Goal: Transaction & Acquisition: Obtain resource

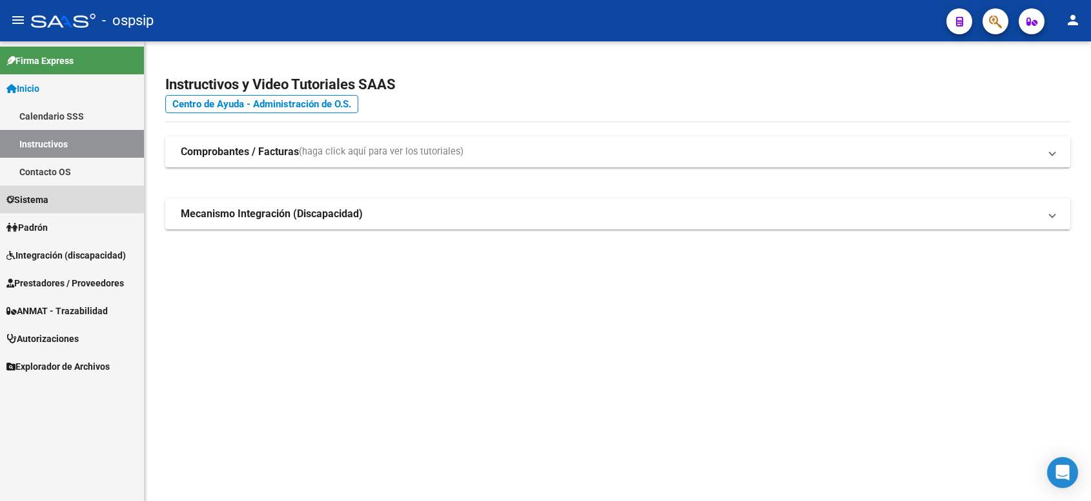
click at [47, 196] on span "Sistema" at bounding box center [27, 199] width 42 height 14
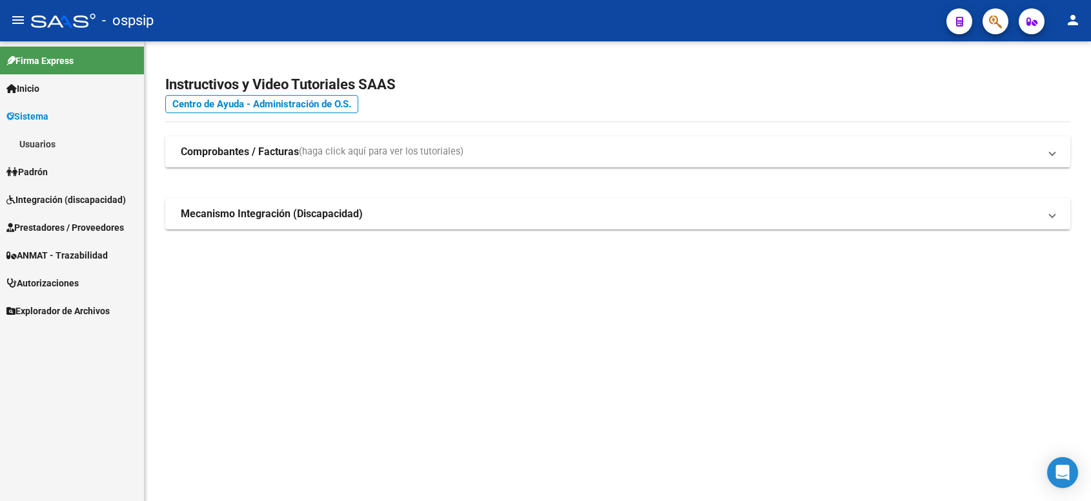
click at [55, 225] on span "Prestadores / Proveedores" at bounding box center [65, 227] width 118 height 14
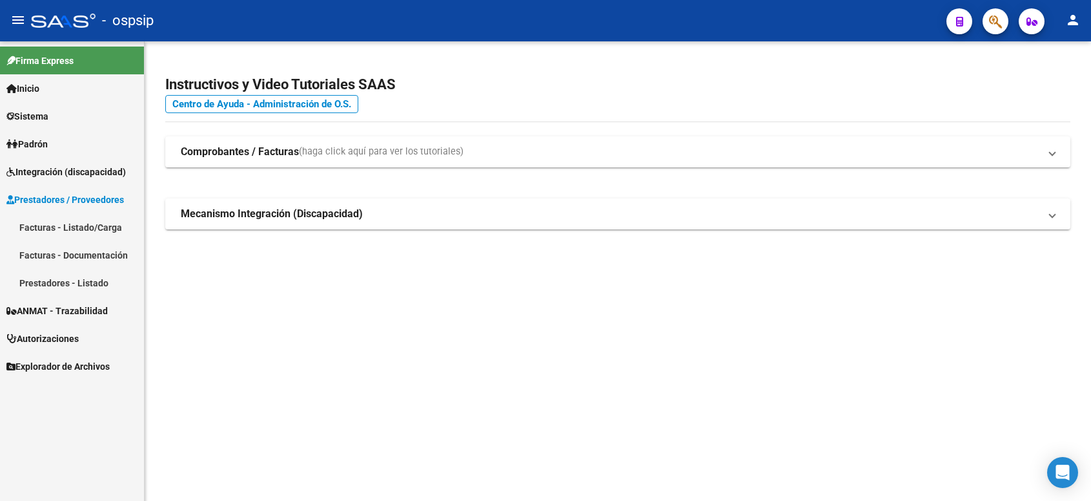
click at [56, 199] on span "Prestadores / Proveedores" at bounding box center [65, 199] width 118 height 14
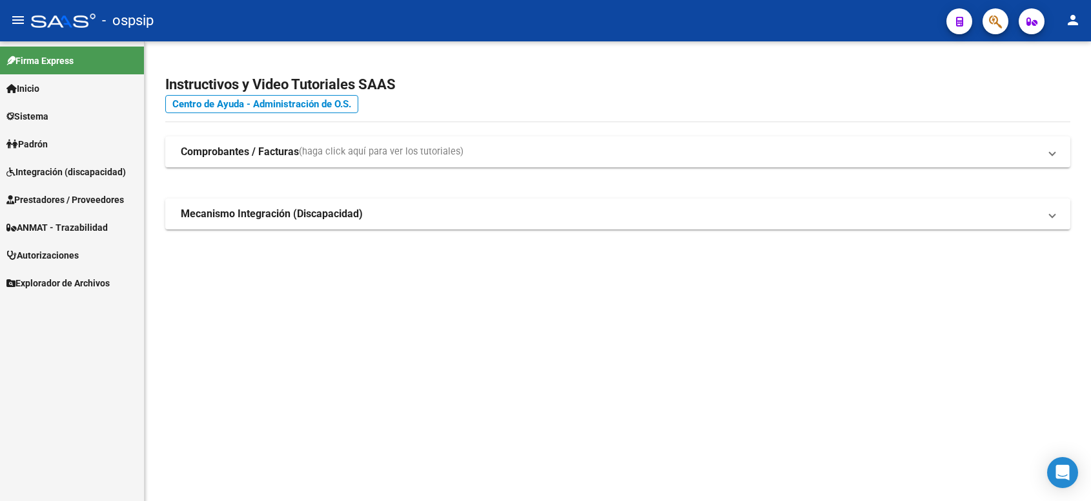
click at [75, 195] on span "Prestadores / Proveedores" at bounding box center [65, 199] width 118 height 14
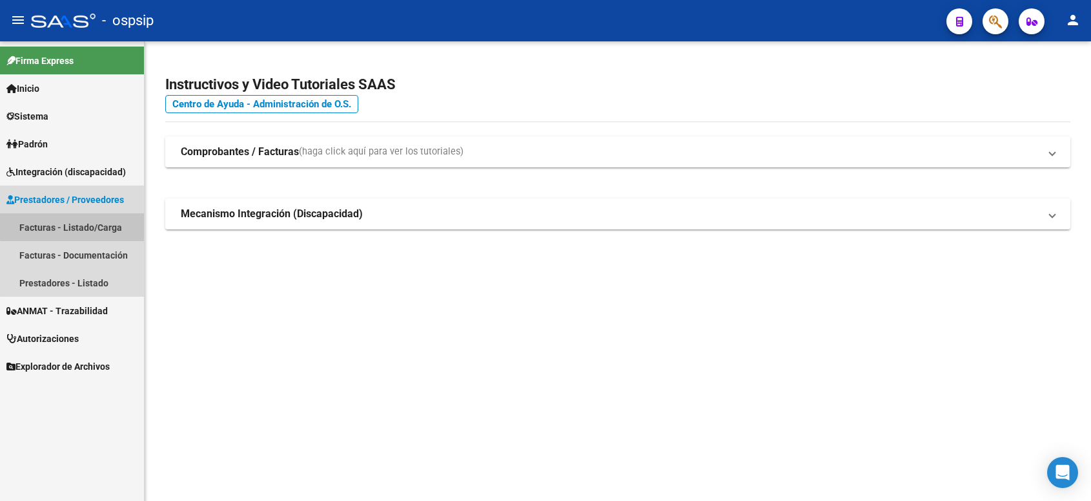
click at [85, 225] on link "Facturas - Listado/Carga" at bounding box center [72, 227] width 144 height 28
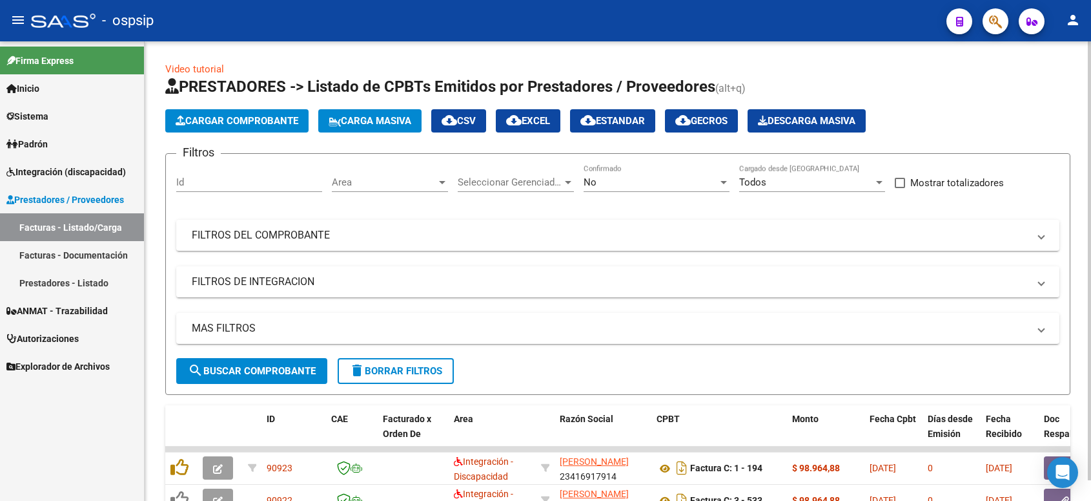
click at [628, 176] on div "No" at bounding box center [651, 182] width 134 height 12
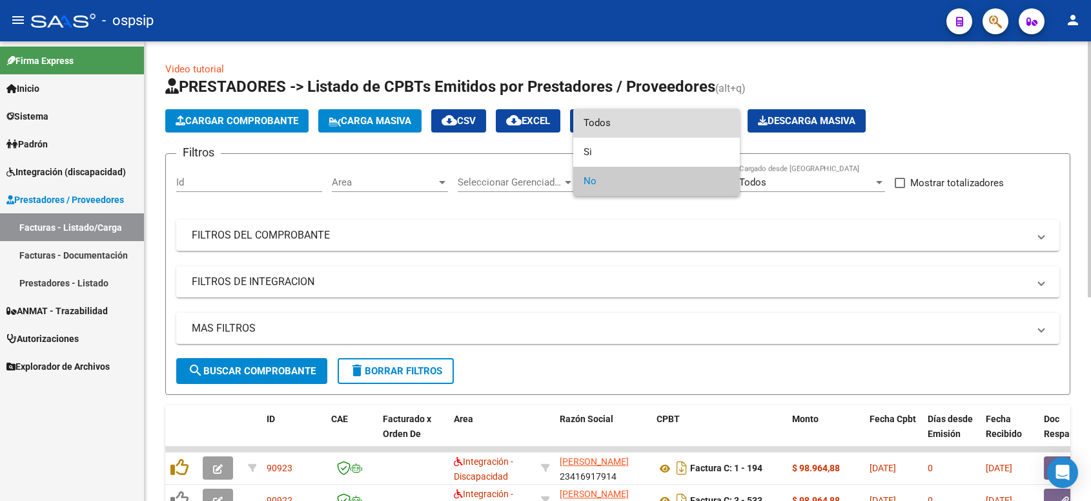
click at [604, 127] on span "Todos" at bounding box center [657, 122] width 146 height 29
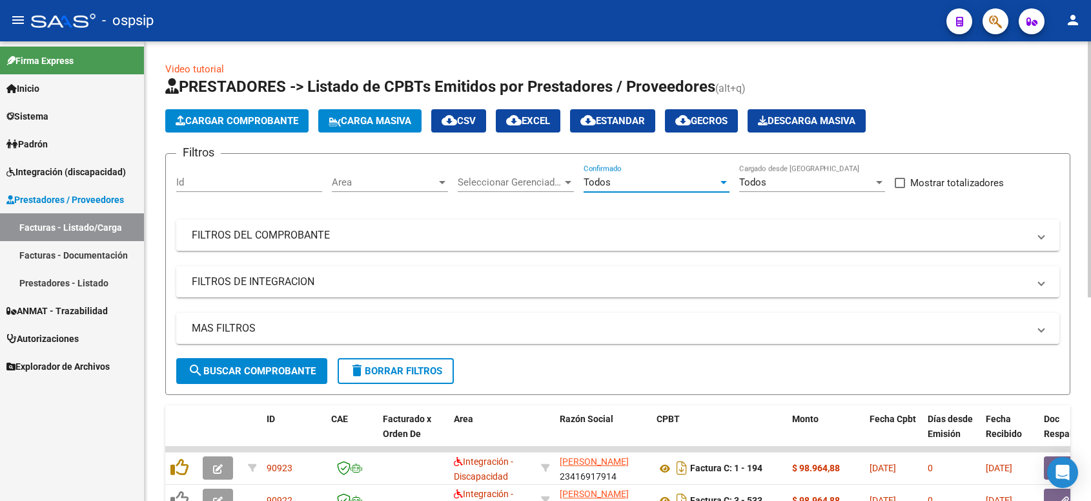
click at [666, 230] on mat-panel-title "FILTROS DEL COMPROBANTE" at bounding box center [610, 235] width 837 height 14
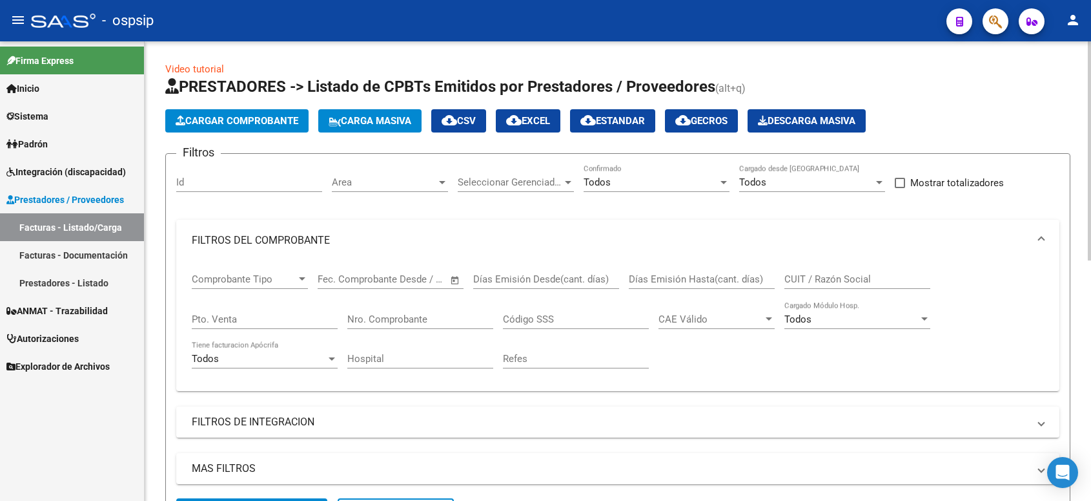
click at [800, 263] on div "CUIT / Razón Social" at bounding box center [858, 275] width 146 height 28
click at [805, 273] on input "CUIT / Razón Social" at bounding box center [858, 279] width 146 height 12
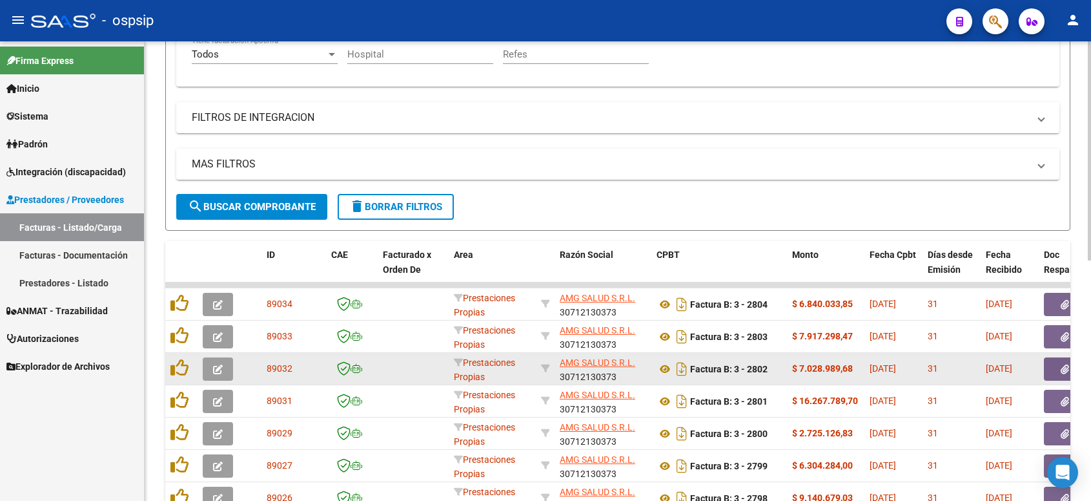
scroll to position [404, 0]
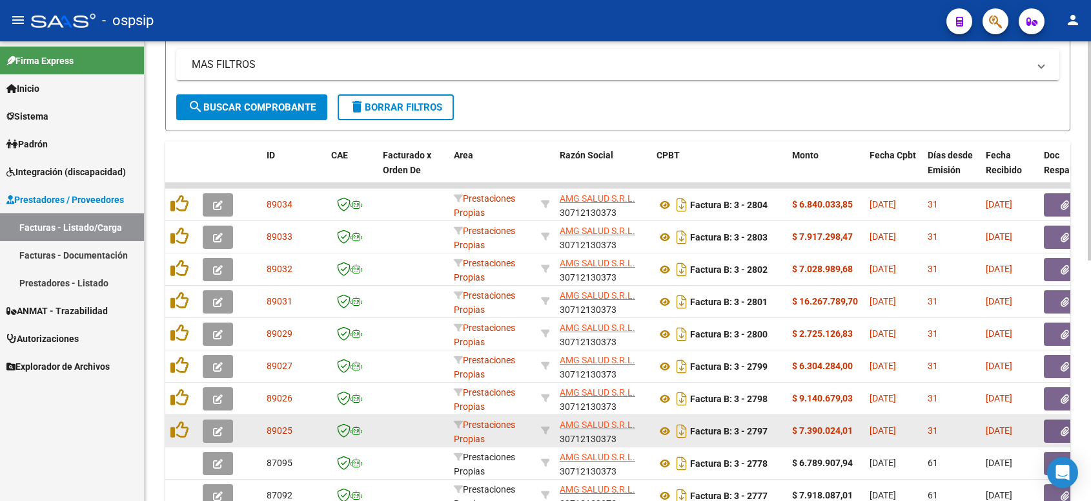
type input "amg"
click at [1055, 425] on button "button" at bounding box center [1064, 430] width 41 height 23
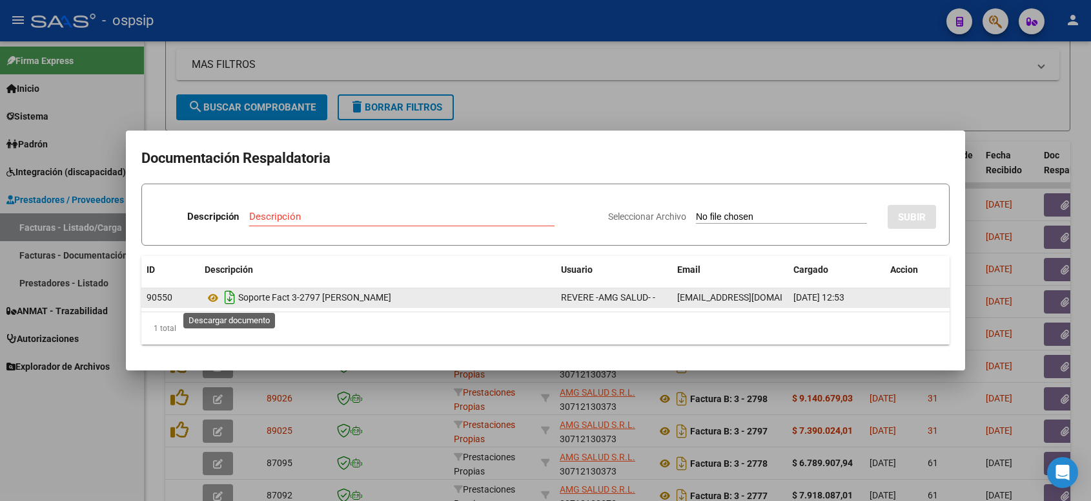
click at [229, 296] on icon "Descargar documento" at bounding box center [230, 297] width 17 height 21
click at [1053, 132] on div at bounding box center [545, 250] width 1091 height 501
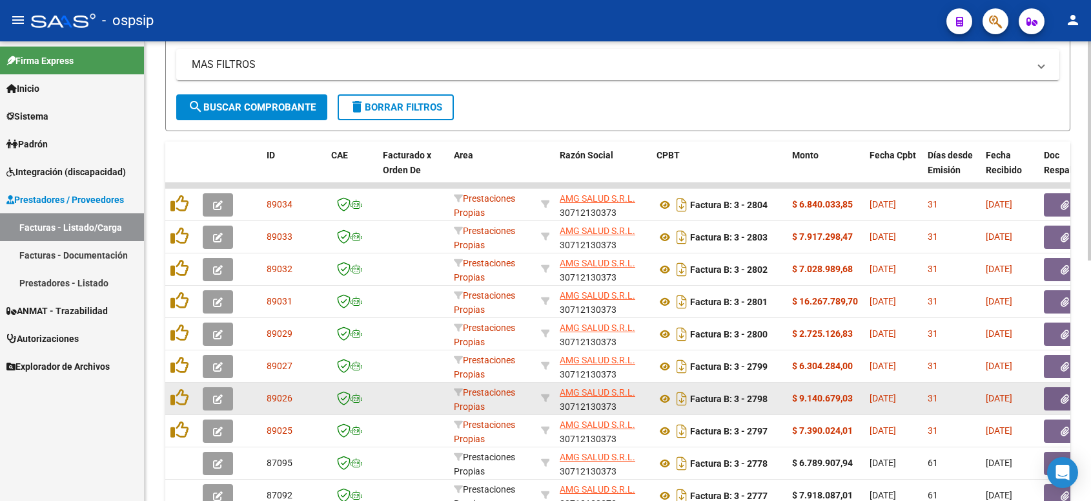
click at [1066, 387] on button "button" at bounding box center [1064, 398] width 41 height 23
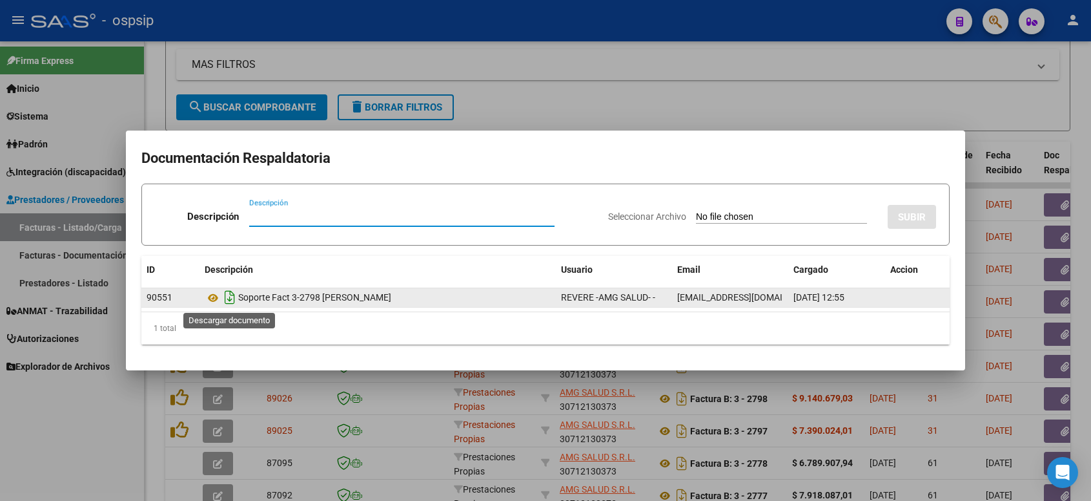
click at [229, 299] on icon "Descargar documento" at bounding box center [230, 297] width 17 height 21
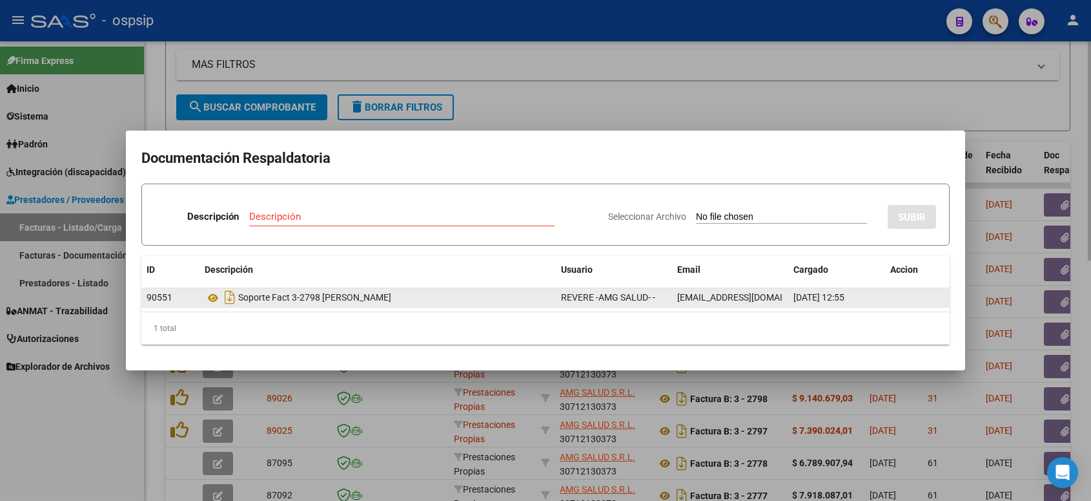
click at [1042, 127] on div at bounding box center [545, 250] width 1091 height 501
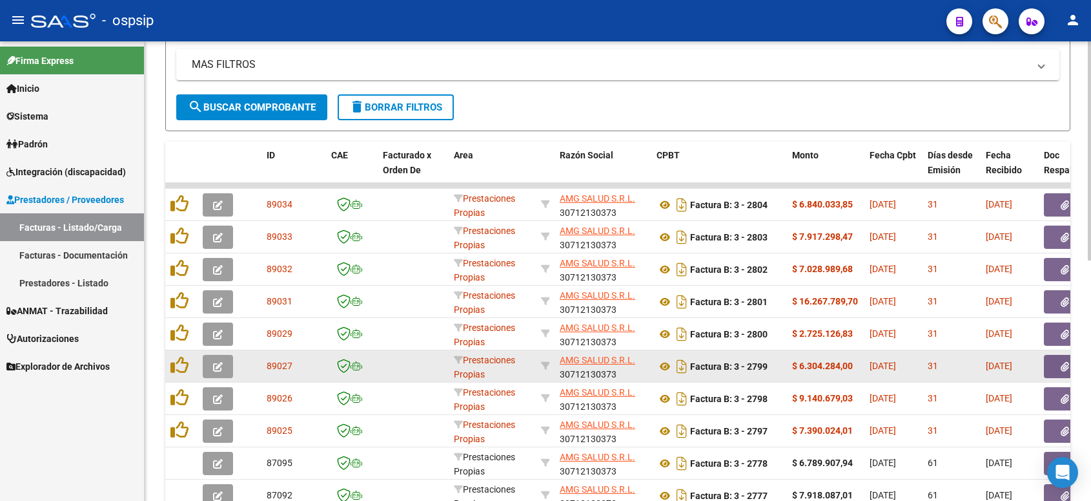
click at [1054, 356] on button "button" at bounding box center [1064, 366] width 41 height 23
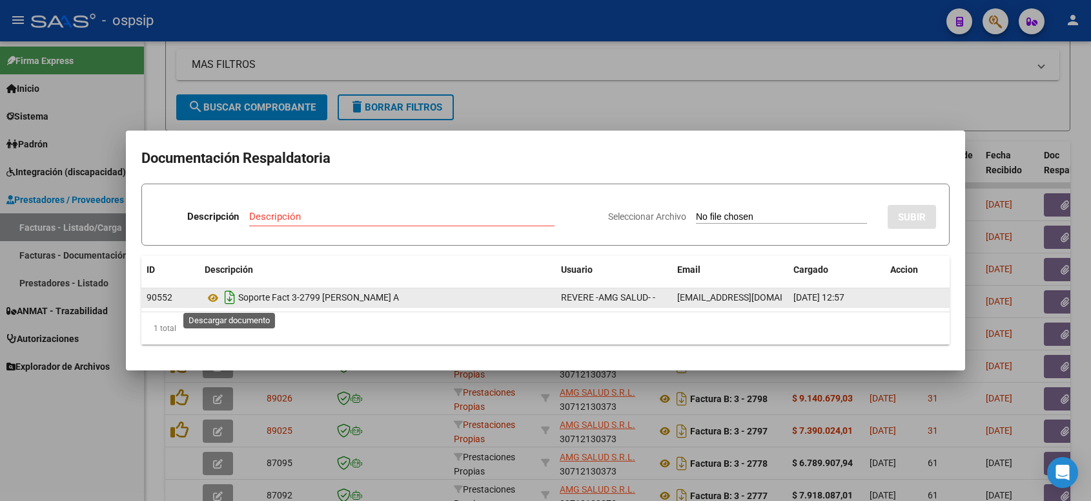
click at [229, 295] on icon "Descargar documento" at bounding box center [230, 297] width 17 height 21
click at [624, 100] on div at bounding box center [545, 250] width 1091 height 501
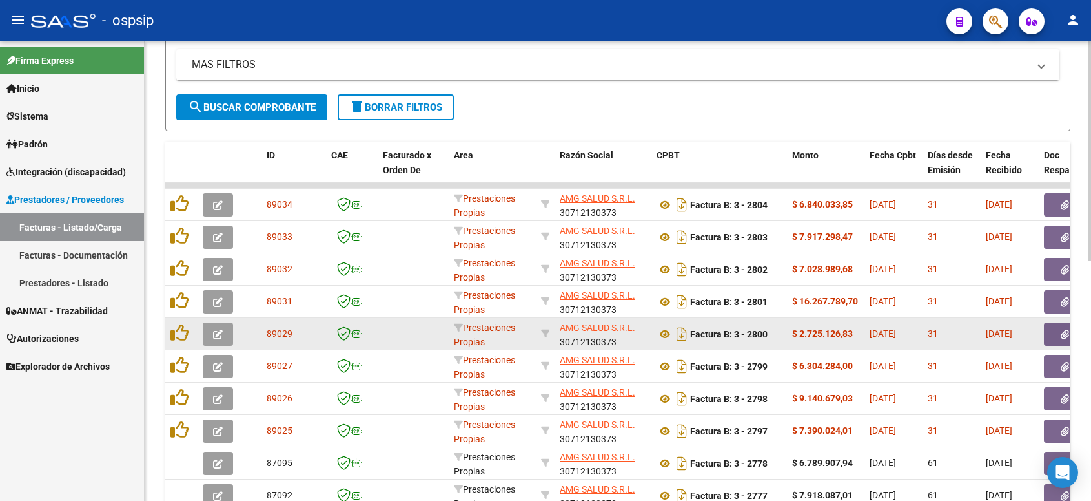
click at [1050, 333] on button "button" at bounding box center [1064, 333] width 41 height 23
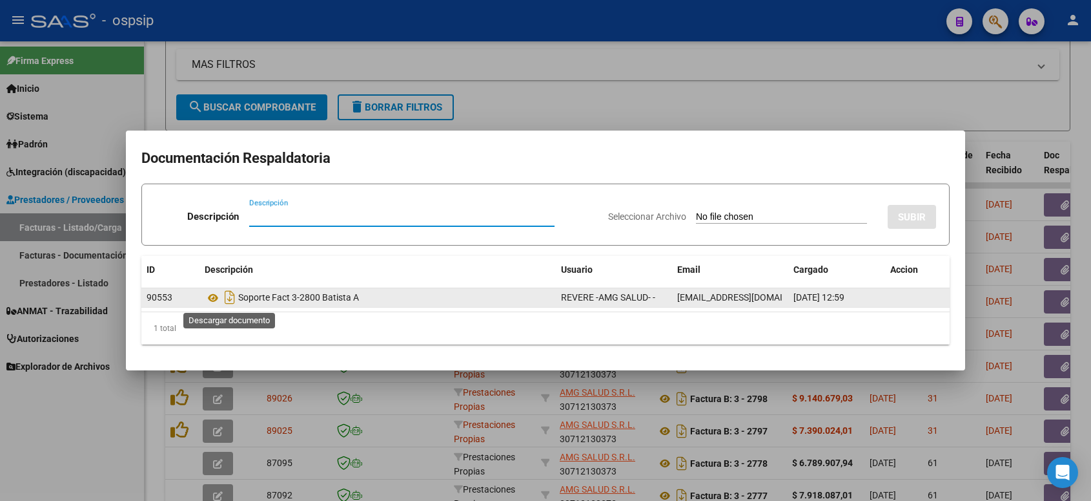
drag, startPoint x: 231, startPoint y: 302, endPoint x: 244, endPoint y: 297, distance: 13.7
click at [232, 301] on icon "Descargar documento" at bounding box center [230, 297] width 17 height 21
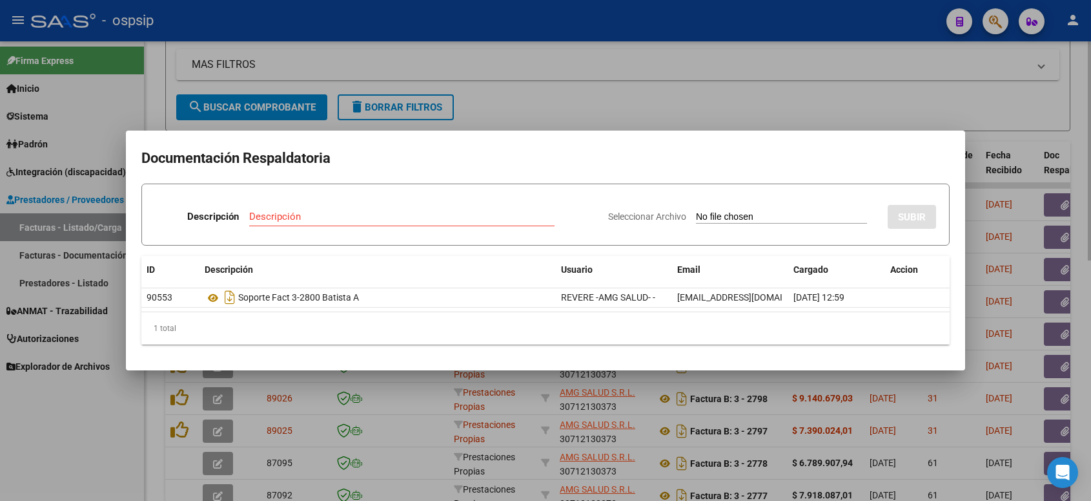
click at [1034, 125] on div at bounding box center [545, 250] width 1091 height 501
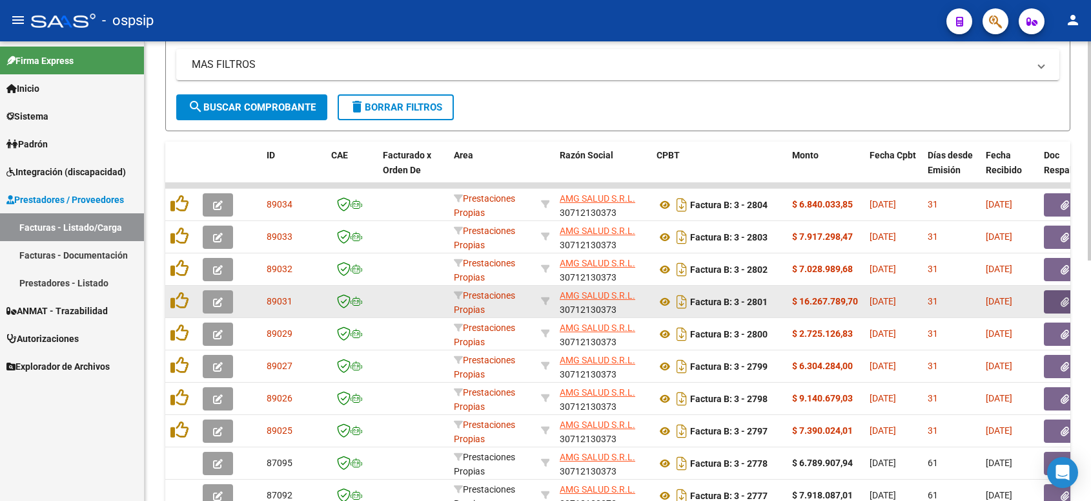
click at [1058, 299] on button "button" at bounding box center [1064, 301] width 41 height 23
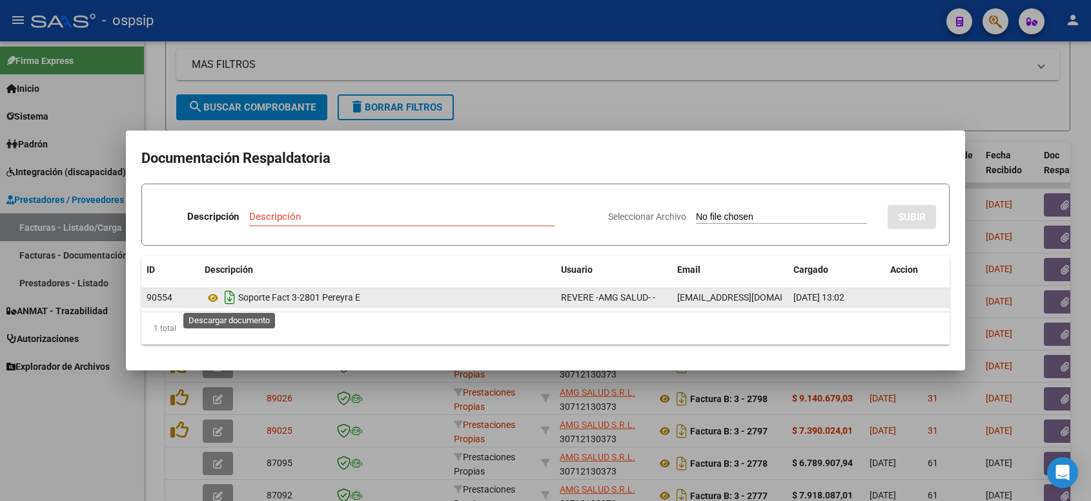
click at [231, 298] on icon "Descargar documento" at bounding box center [230, 297] width 17 height 21
click at [211, 299] on icon at bounding box center [213, 297] width 17 height 15
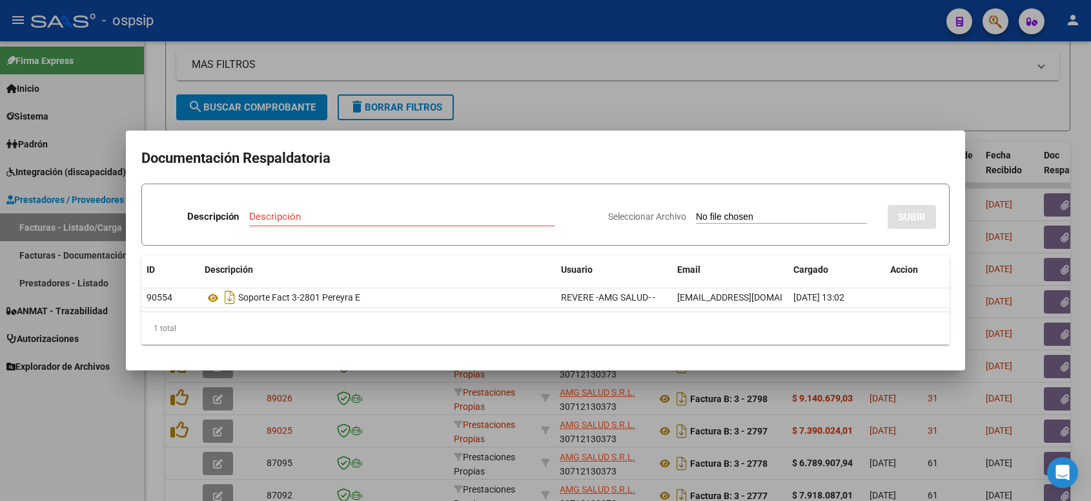
click at [983, 107] on div at bounding box center [545, 250] width 1091 height 501
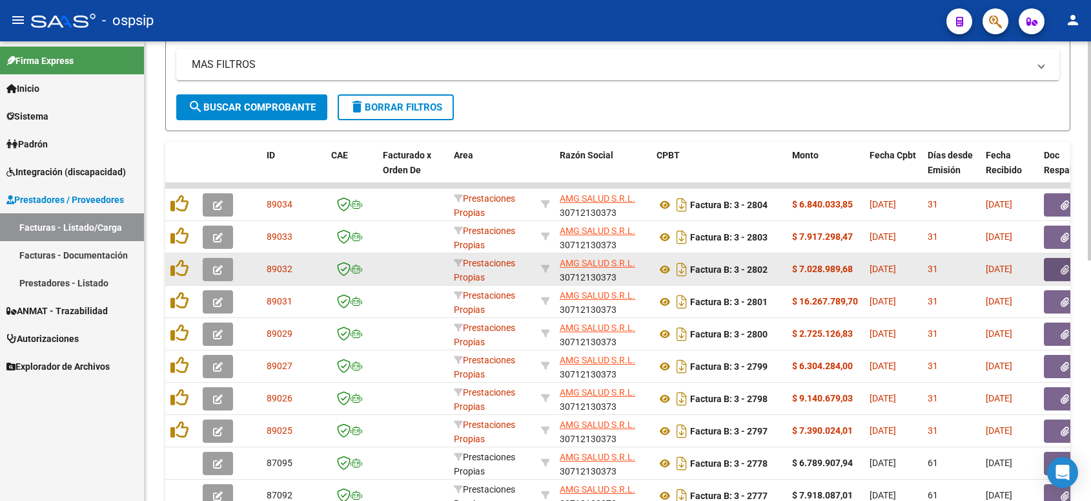
click at [1057, 272] on button "button" at bounding box center [1064, 269] width 41 height 23
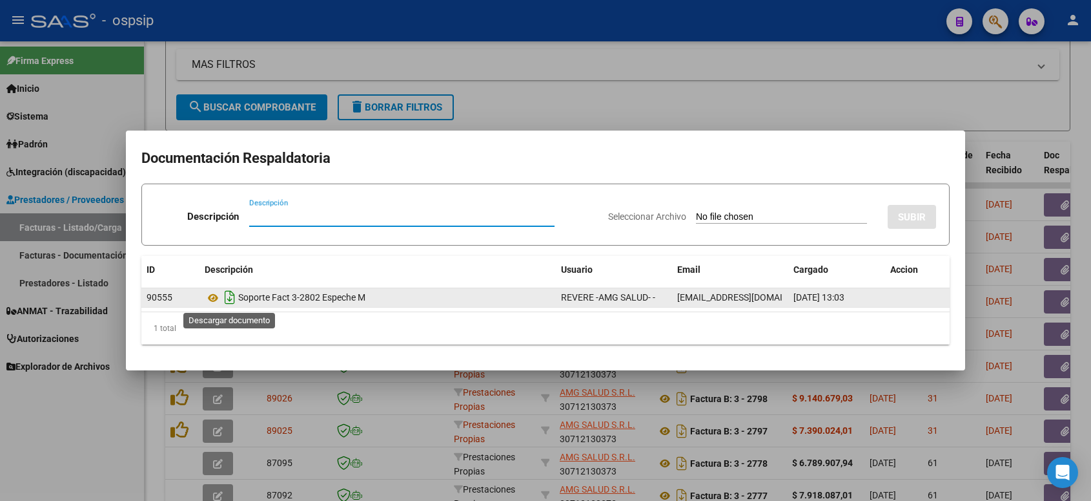
click at [227, 302] on icon "Descargar documento" at bounding box center [230, 297] width 17 height 21
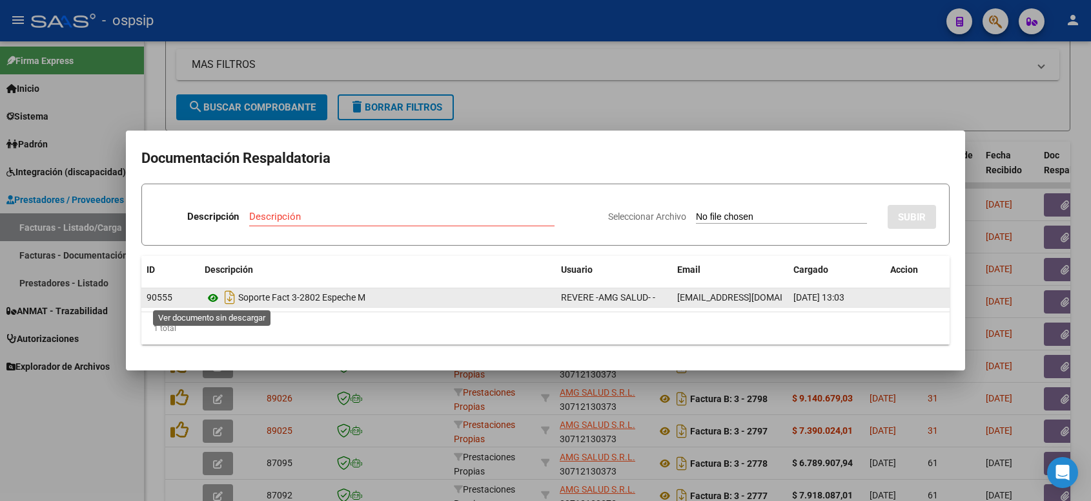
click at [213, 297] on icon at bounding box center [213, 297] width 17 height 15
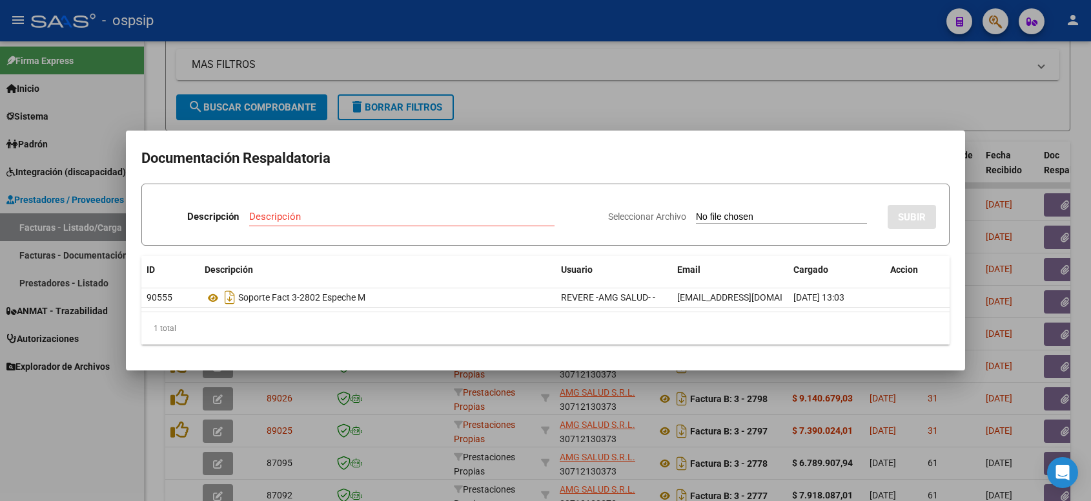
click at [734, 84] on div at bounding box center [545, 250] width 1091 height 501
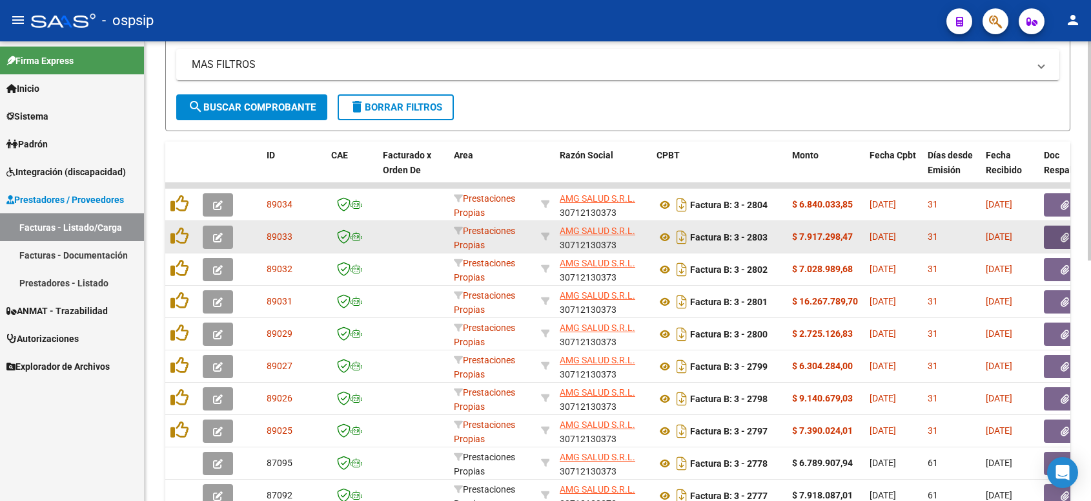
click at [1061, 232] on icon "button" at bounding box center [1065, 237] width 8 height 10
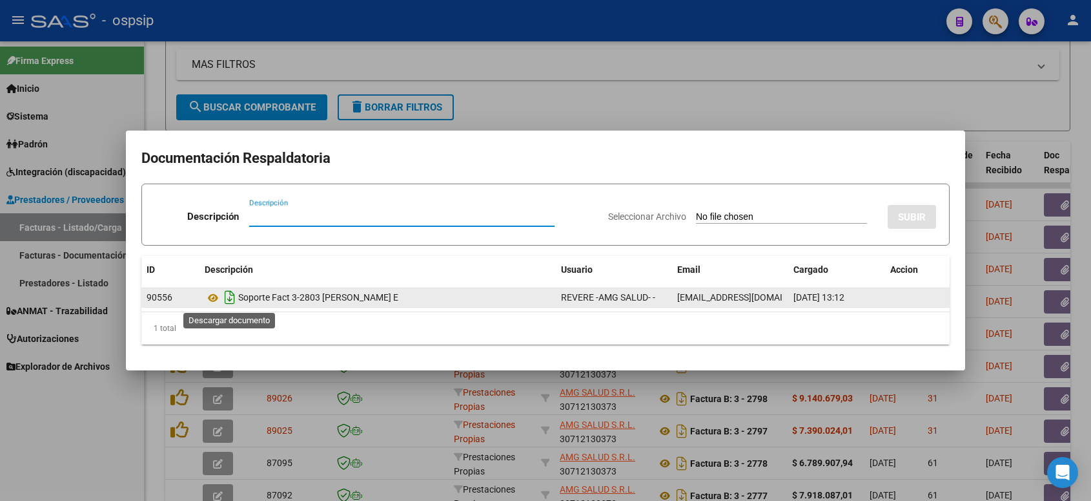
click at [233, 296] on icon "Descargar documento" at bounding box center [230, 297] width 17 height 21
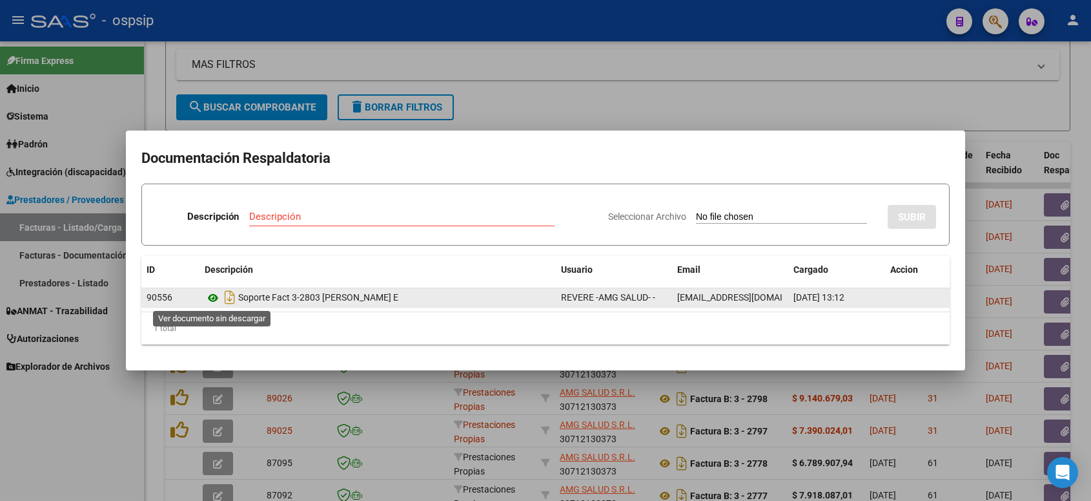
click at [214, 297] on icon at bounding box center [213, 297] width 17 height 15
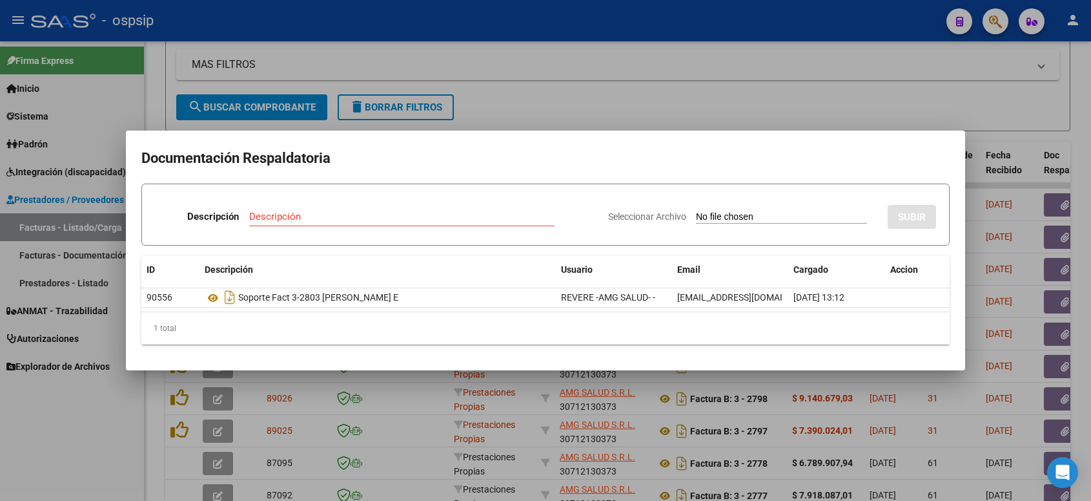
click at [824, 85] on div at bounding box center [545, 250] width 1091 height 501
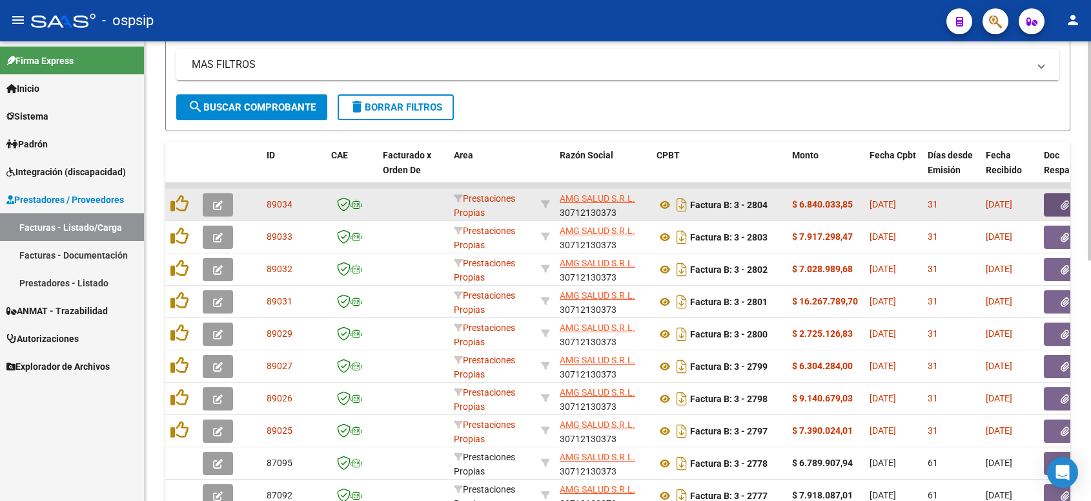
click at [1057, 204] on button "button" at bounding box center [1064, 204] width 41 height 23
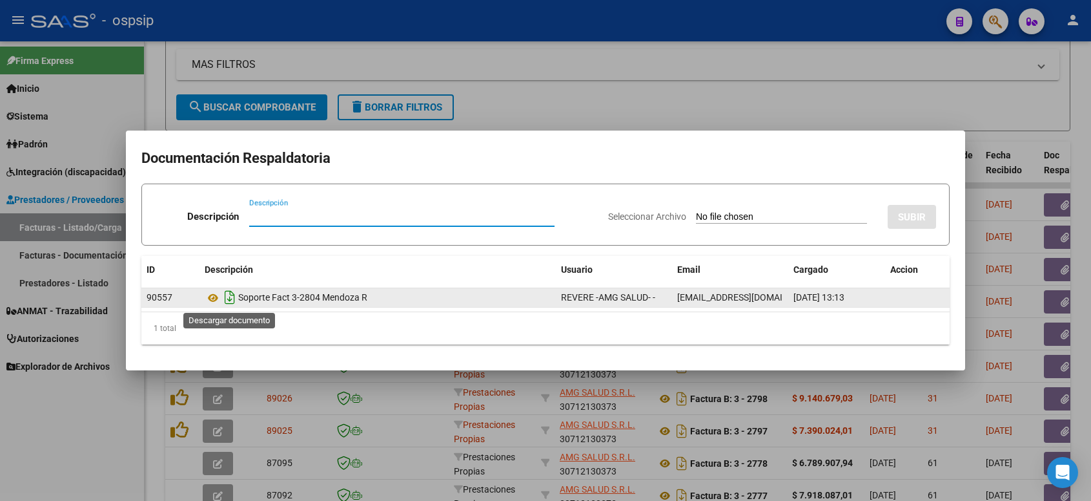
click at [228, 298] on icon "Descargar documento" at bounding box center [230, 297] width 17 height 21
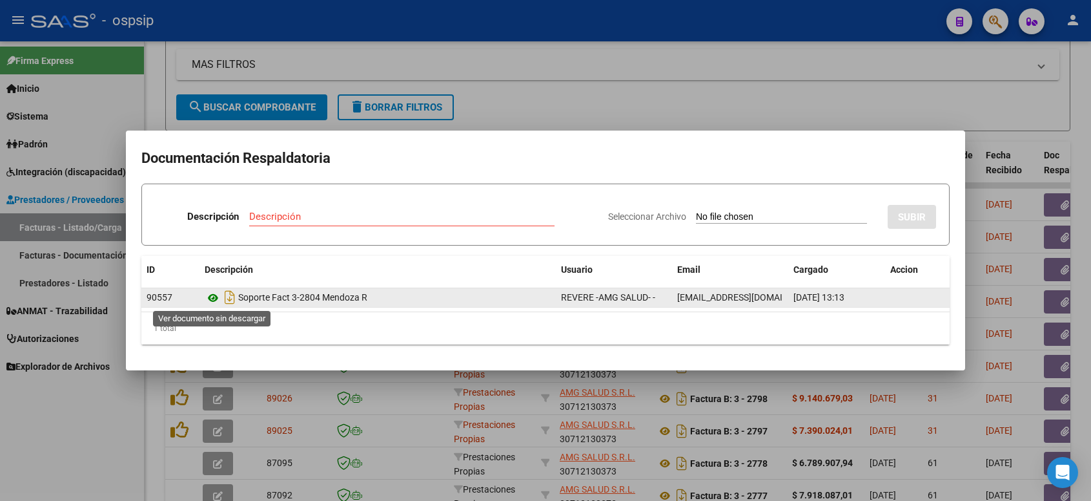
click at [214, 296] on icon at bounding box center [213, 297] width 17 height 15
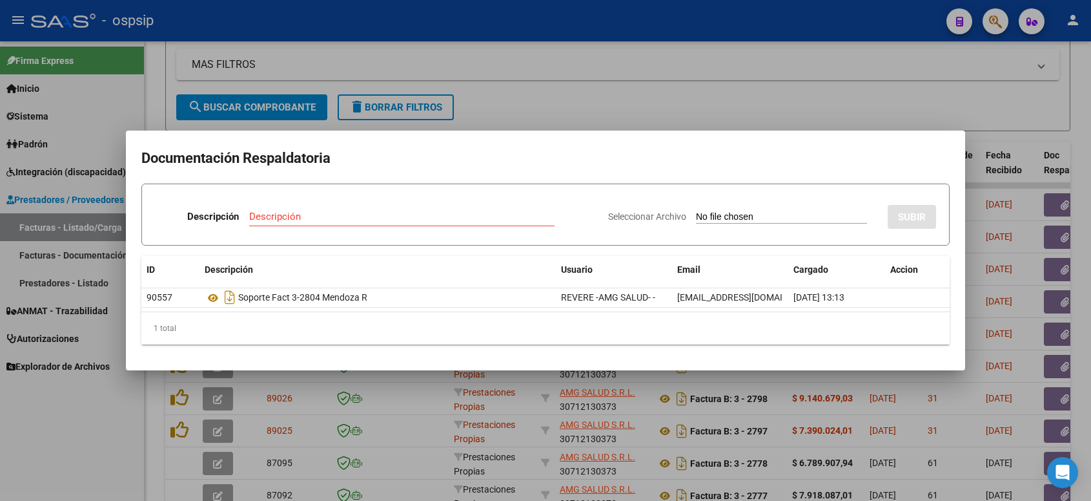
click at [563, 87] on div at bounding box center [545, 250] width 1091 height 501
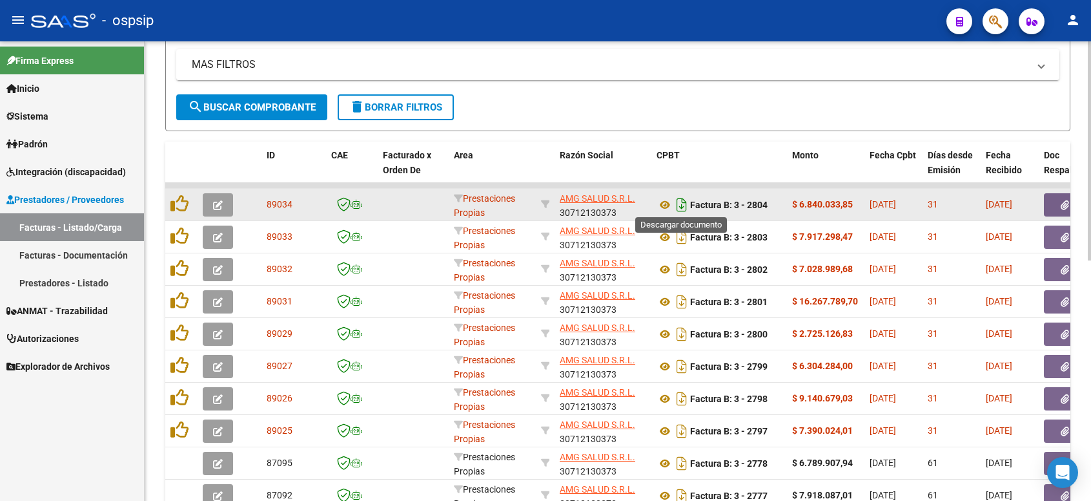
click at [682, 200] on icon "Descargar documento" at bounding box center [682, 204] width 17 height 21
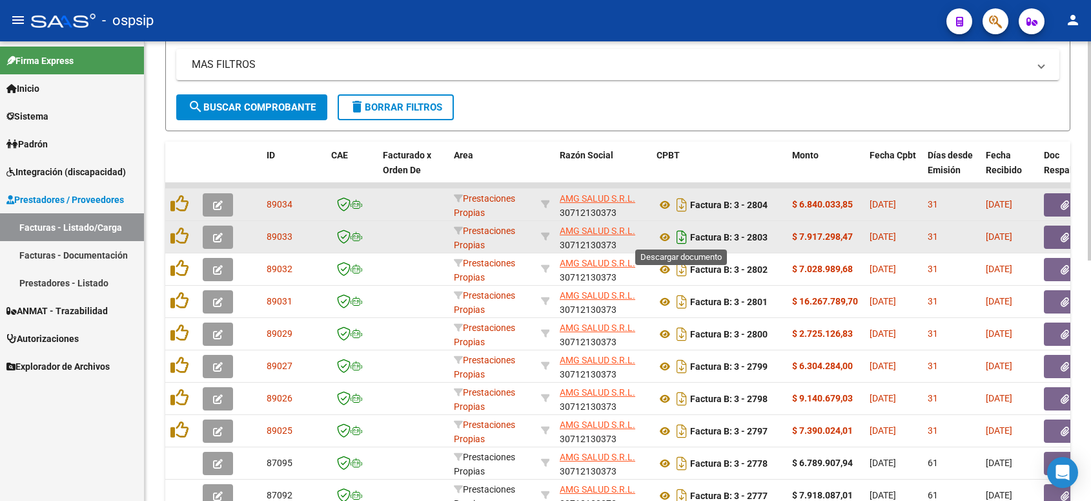
click at [679, 232] on icon "Descargar documento" at bounding box center [682, 237] width 17 height 21
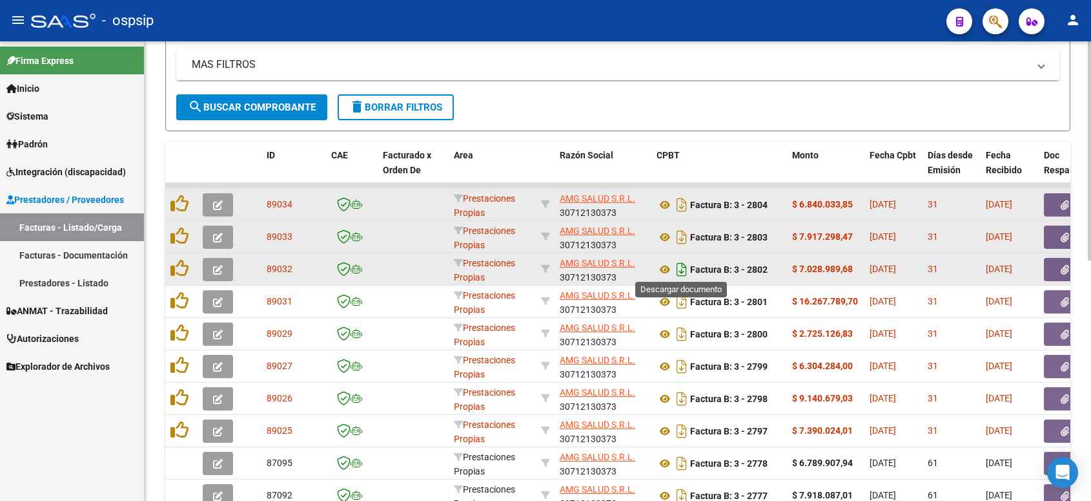
click at [679, 260] on icon "Descargar documento" at bounding box center [682, 269] width 17 height 21
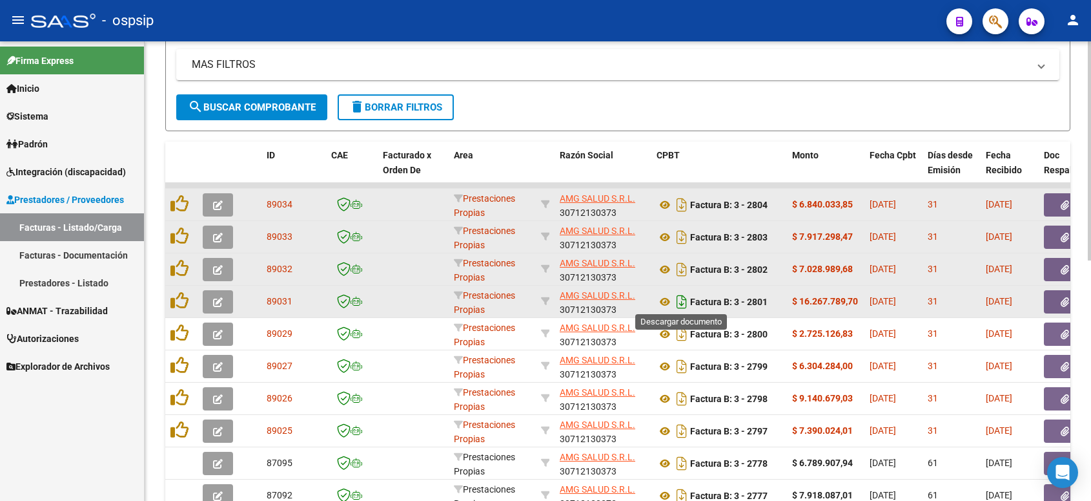
click at [680, 299] on icon "Descargar documento" at bounding box center [682, 301] width 17 height 21
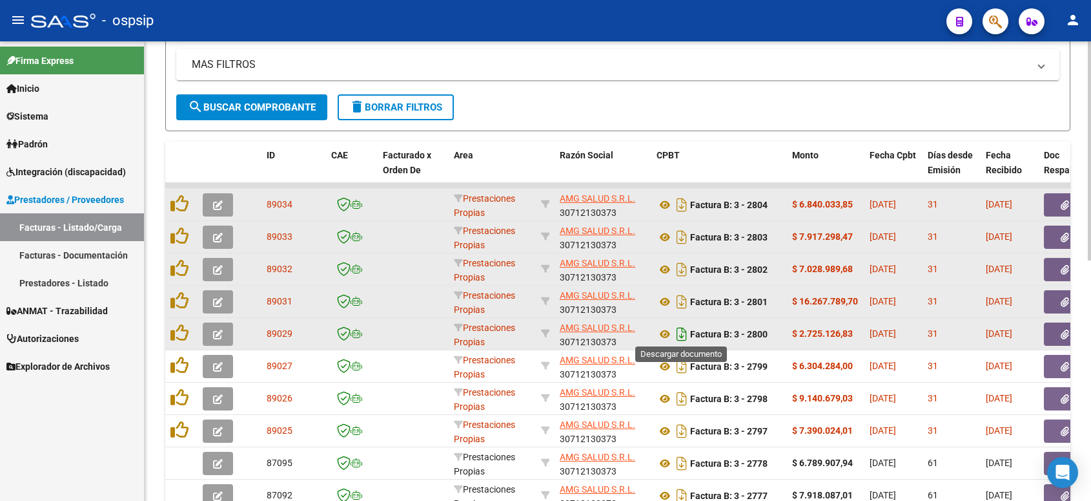
click at [681, 327] on icon "Descargar documento" at bounding box center [682, 334] width 17 height 21
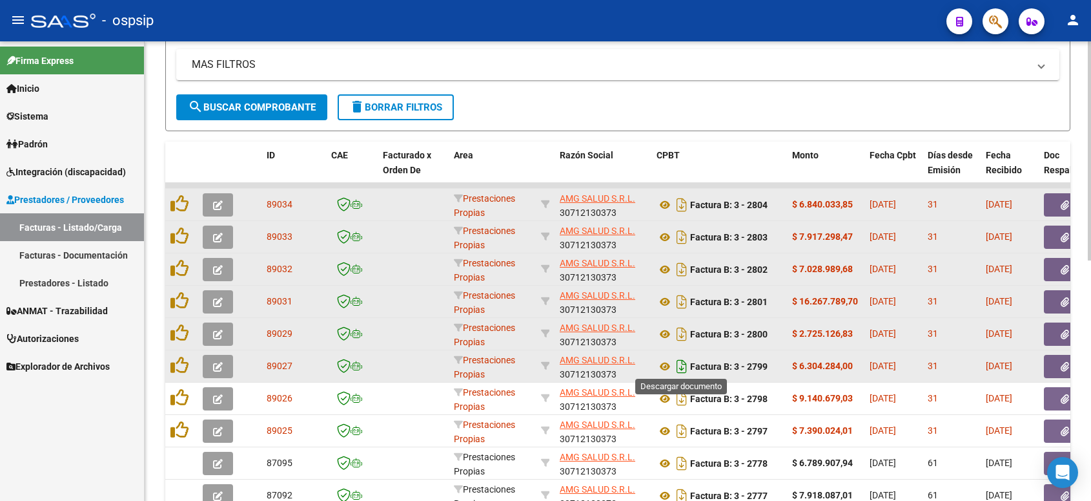
click at [681, 368] on icon "Descargar documento" at bounding box center [682, 366] width 17 height 21
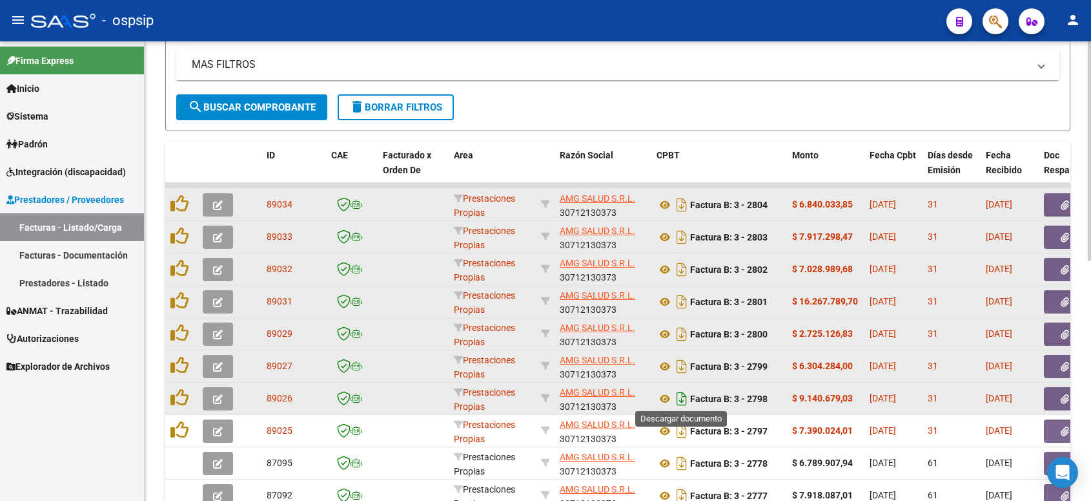
click at [679, 398] on icon "Descargar documento" at bounding box center [682, 398] width 17 height 21
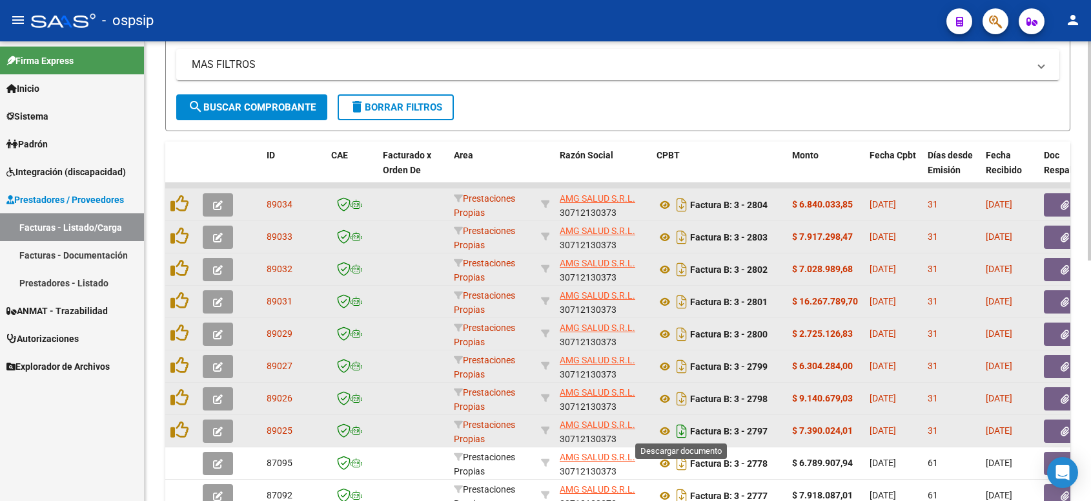
click at [683, 424] on icon "Descargar documento" at bounding box center [682, 430] width 17 height 21
click at [559, 67] on mat-panel-title "MAS FILTROS" at bounding box center [610, 64] width 837 height 14
